Goal: Information Seeking & Learning: Learn about a topic

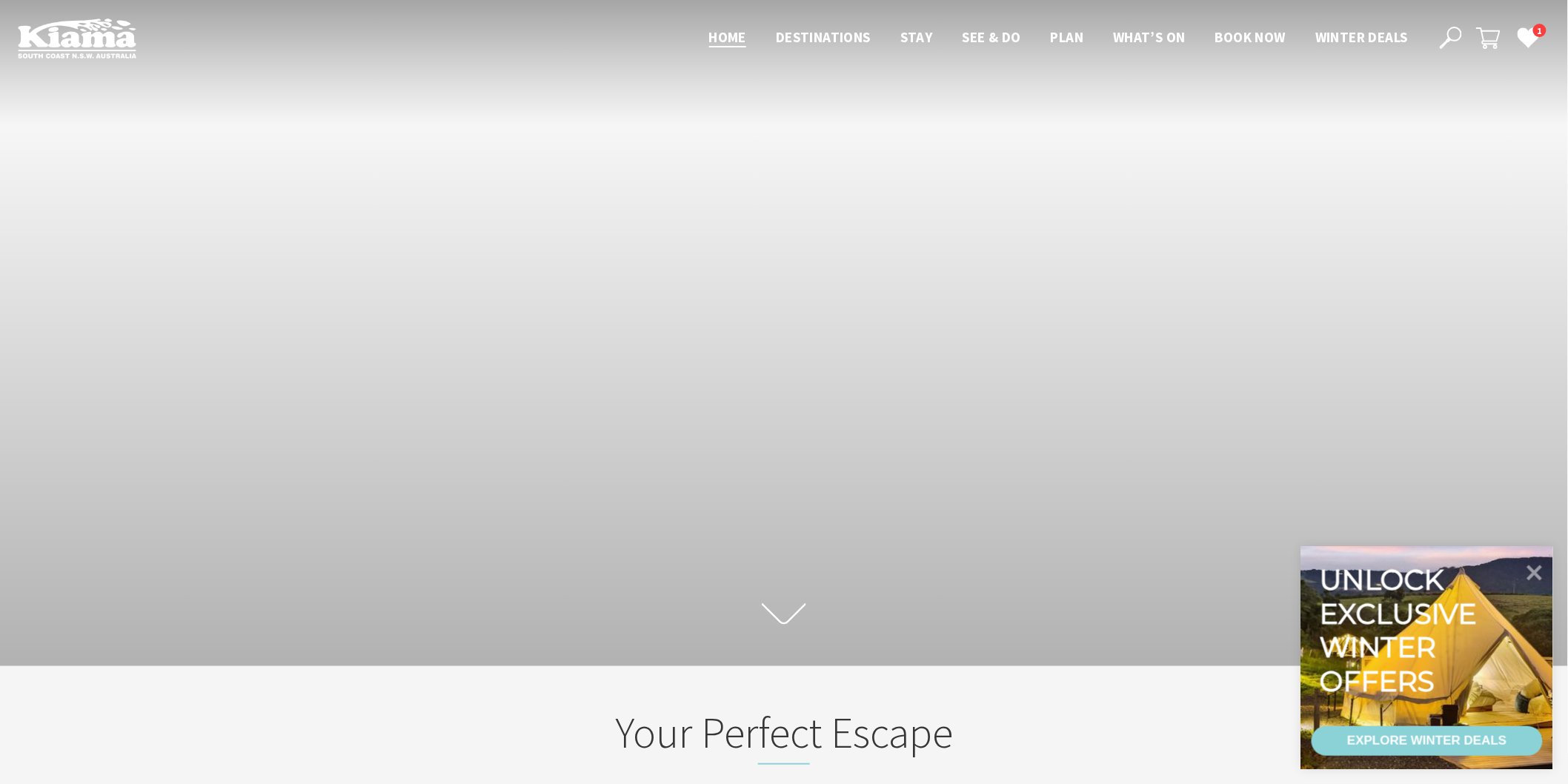
scroll to position [269, 1582]
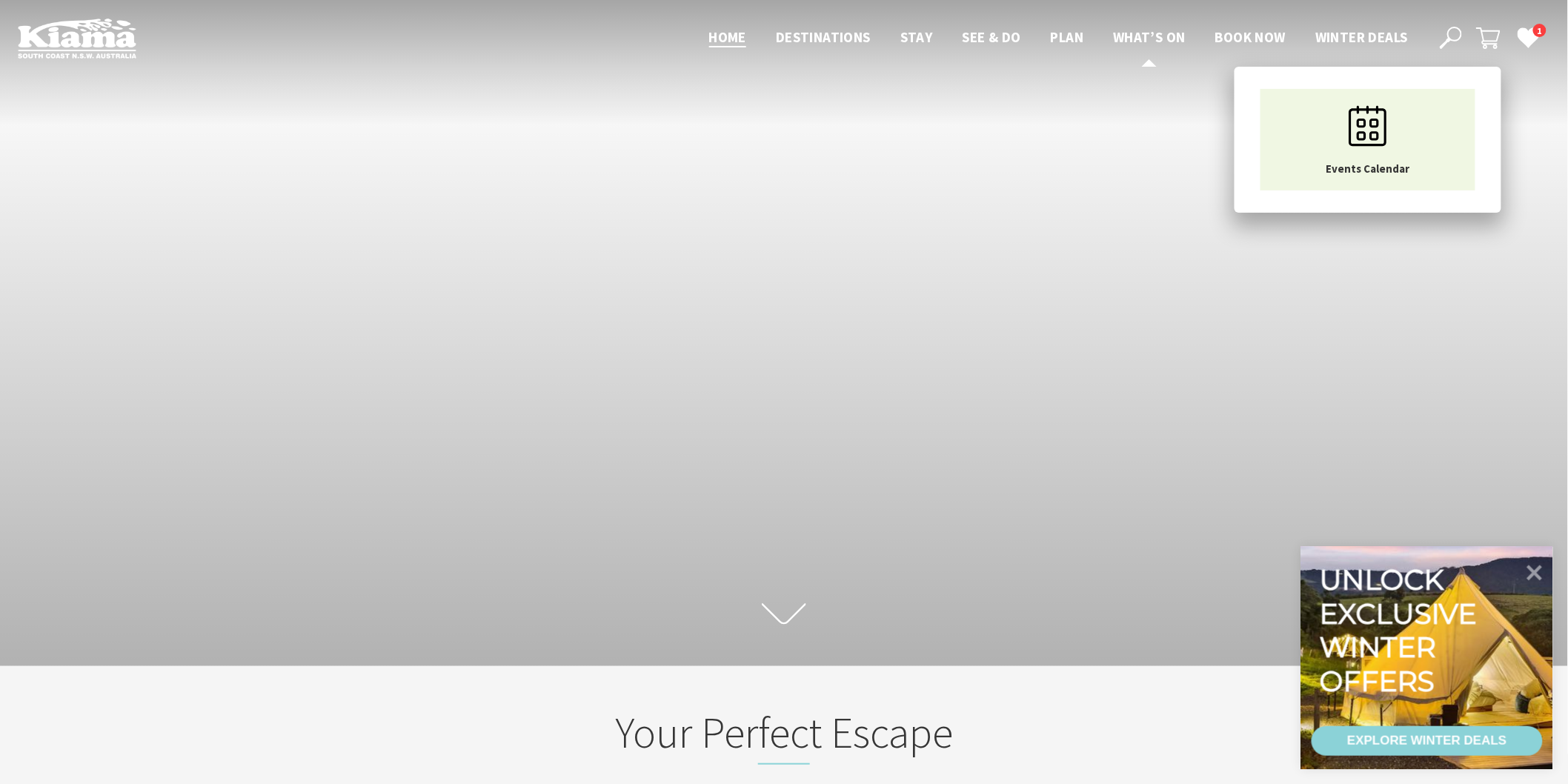
click at [1129, 28] on span "What’s On" at bounding box center [1150, 36] width 73 height 18
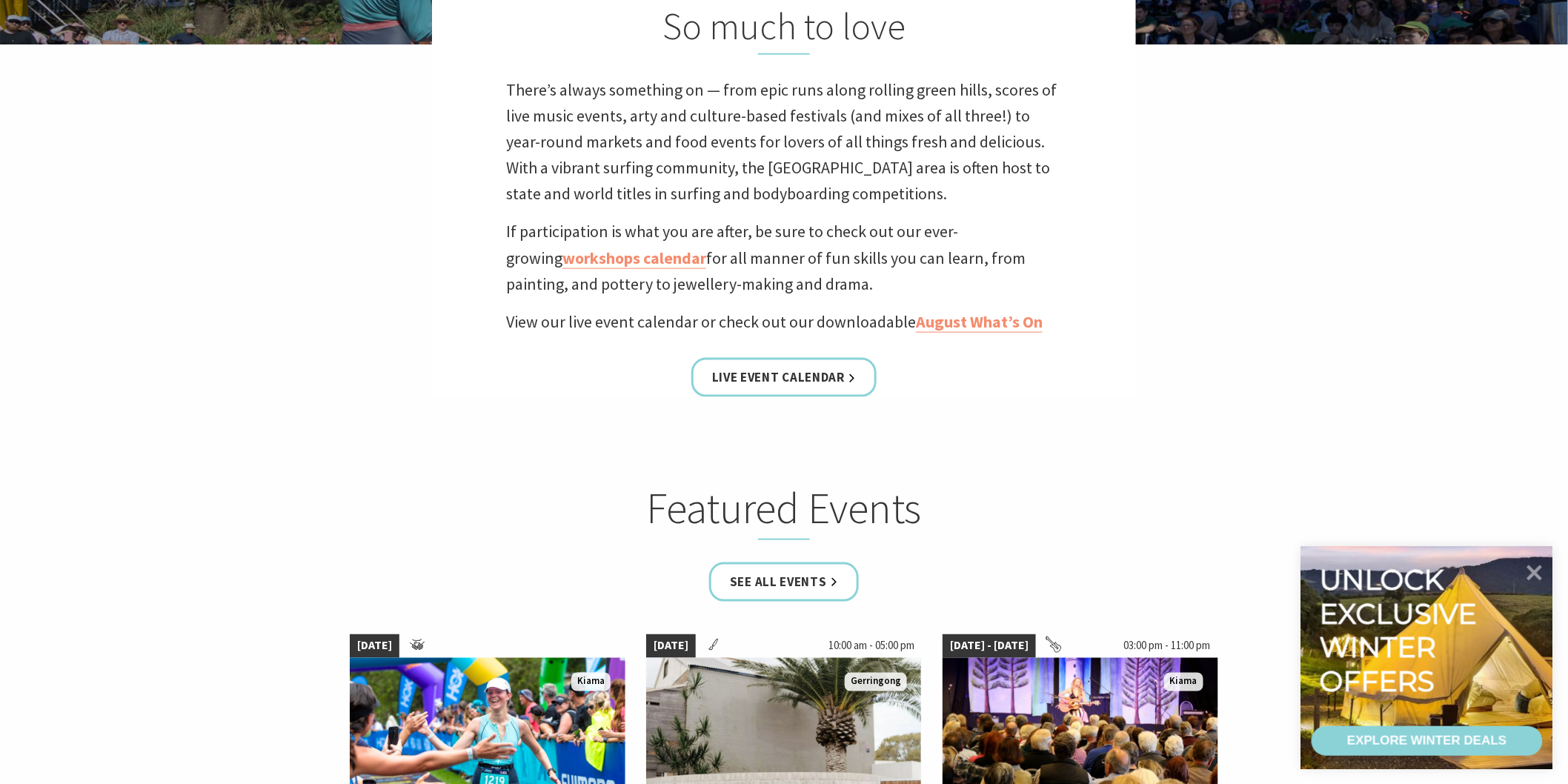
scroll to position [741, 0]
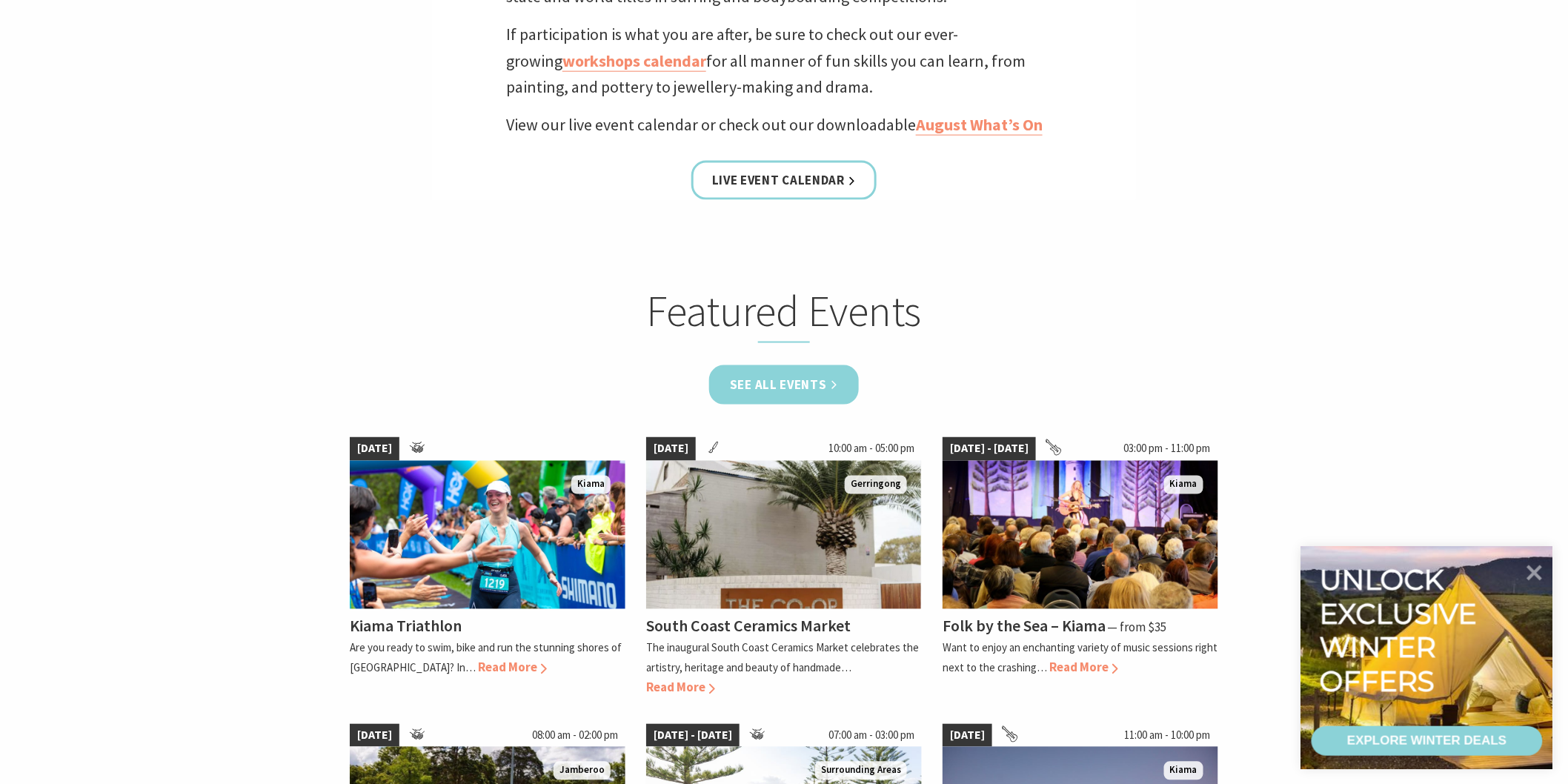
click at [767, 376] on link "See all Events" at bounding box center [784, 385] width 150 height 40
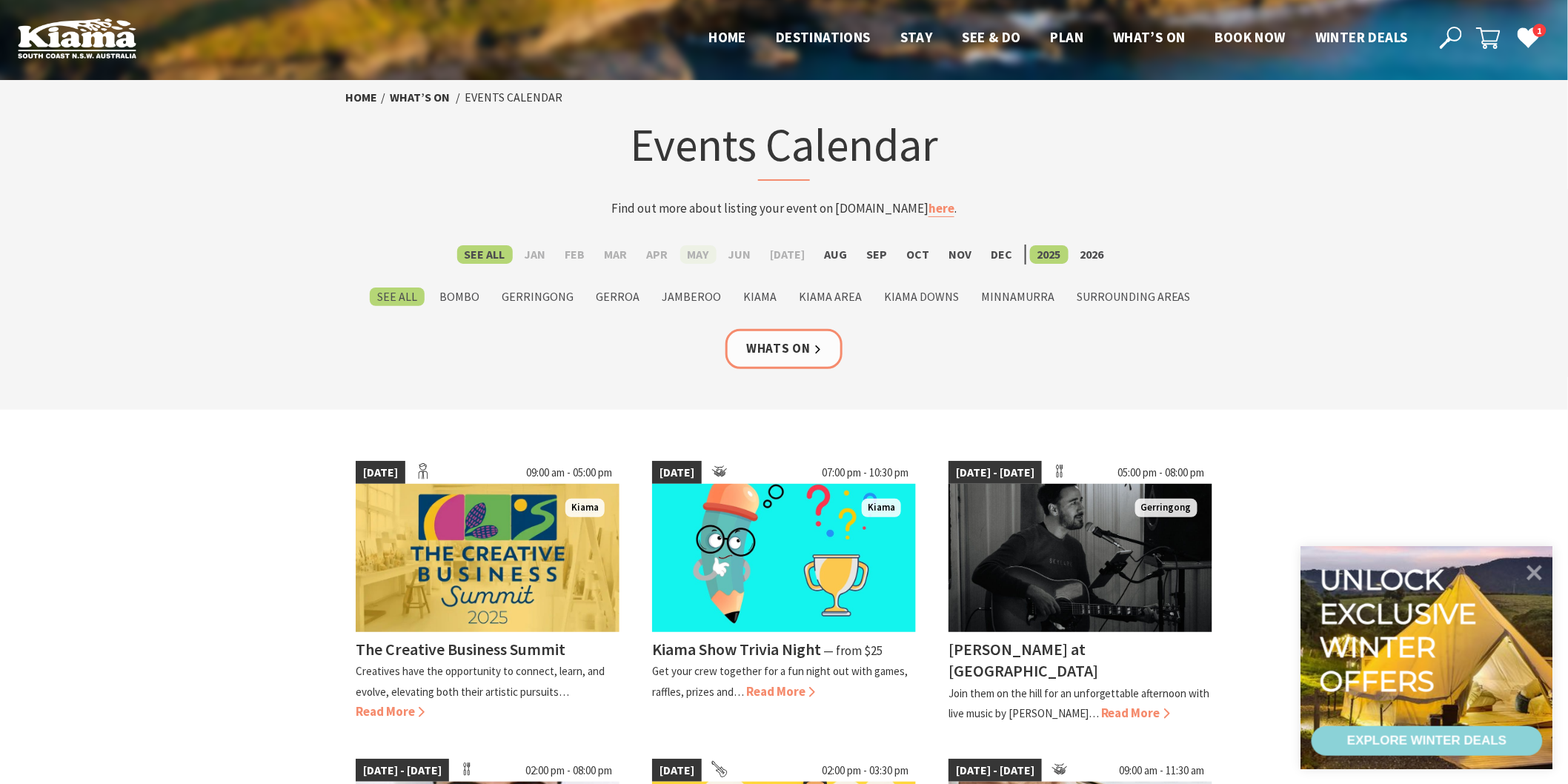
click at [708, 248] on label "May" at bounding box center [698, 255] width 36 height 19
click at [0, 0] on input "May" at bounding box center [0, 0] width 0 height 0
